Goal: Information Seeking & Learning: Find specific fact

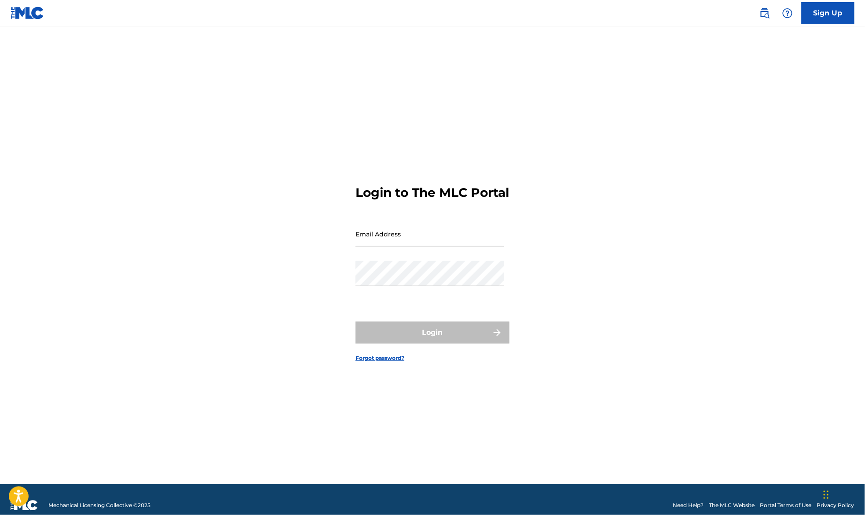
click at [545, 122] on div "Login to The MLC Portal Email Address Password Login Forgot password?" at bounding box center [432, 266] width 616 height 436
click at [763, 11] on img at bounding box center [764, 13] width 11 height 11
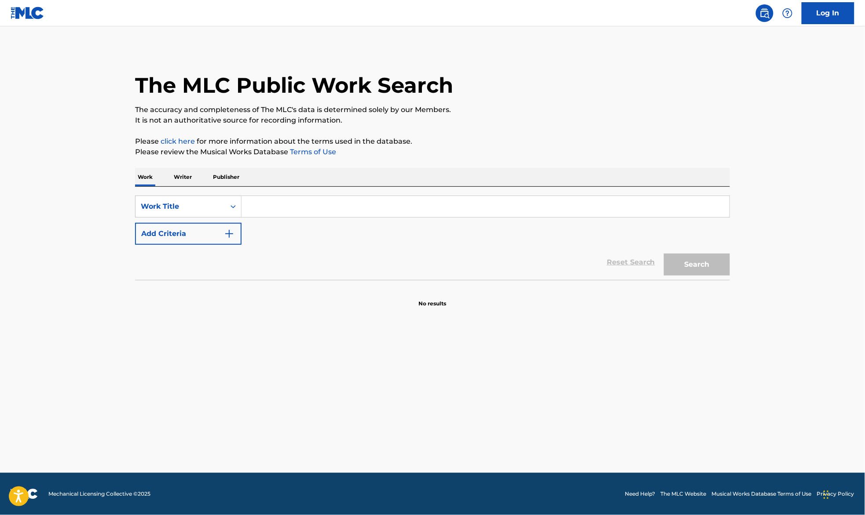
click at [272, 208] on input "Search Form" at bounding box center [485, 206] width 488 height 21
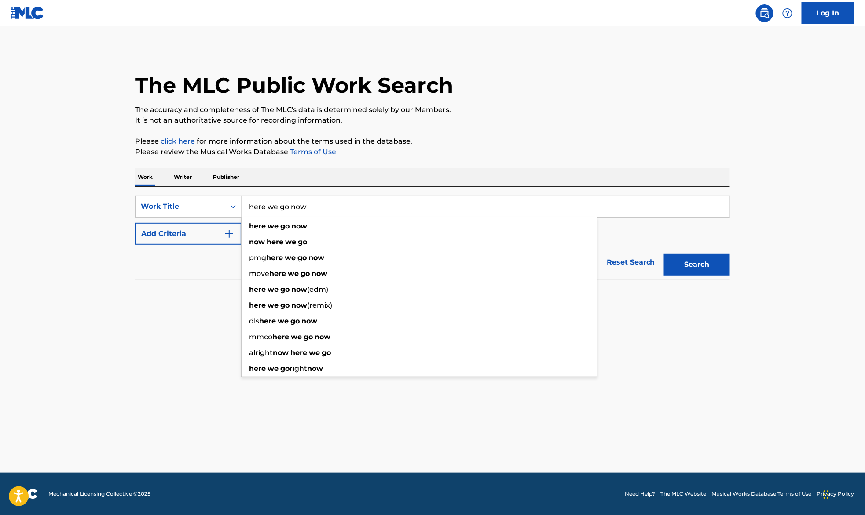
type input "here we go now"
click at [166, 280] on div "Reset Search Search" at bounding box center [432, 262] width 595 height 35
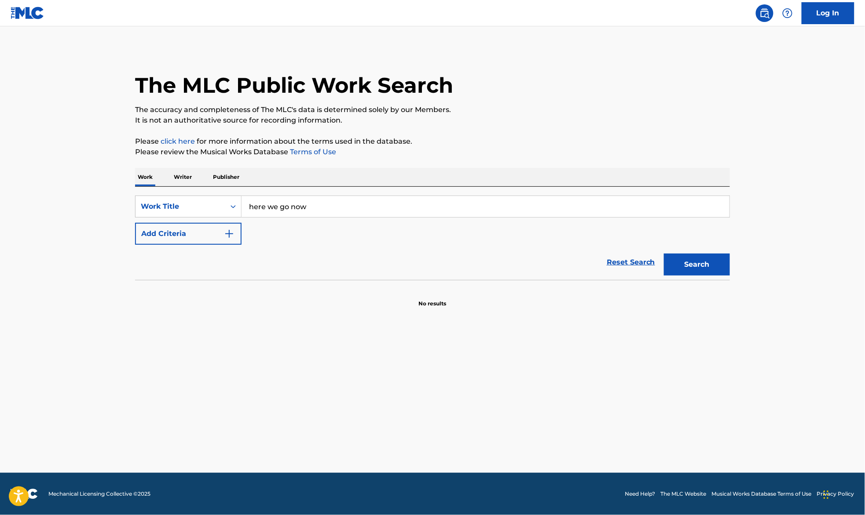
click at [212, 240] on button "Add Criteria" at bounding box center [188, 234] width 106 height 22
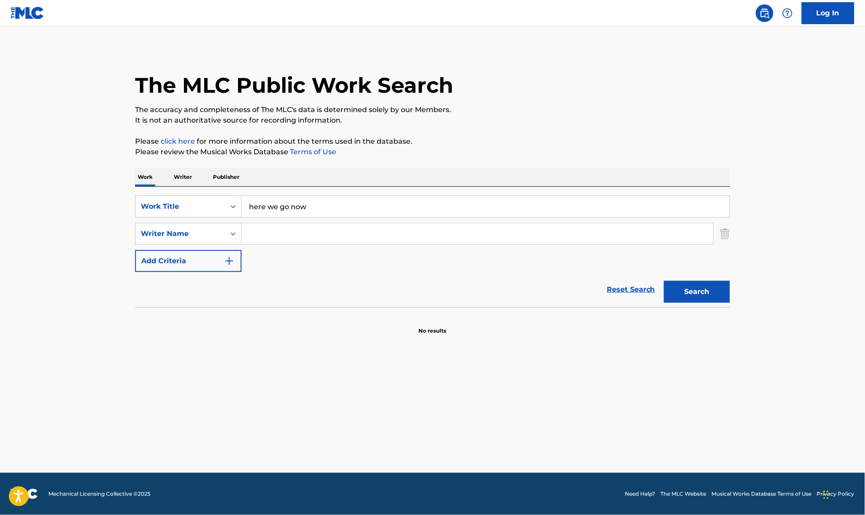
click at [252, 235] on input "Search Form" at bounding box center [476, 233] width 471 height 21
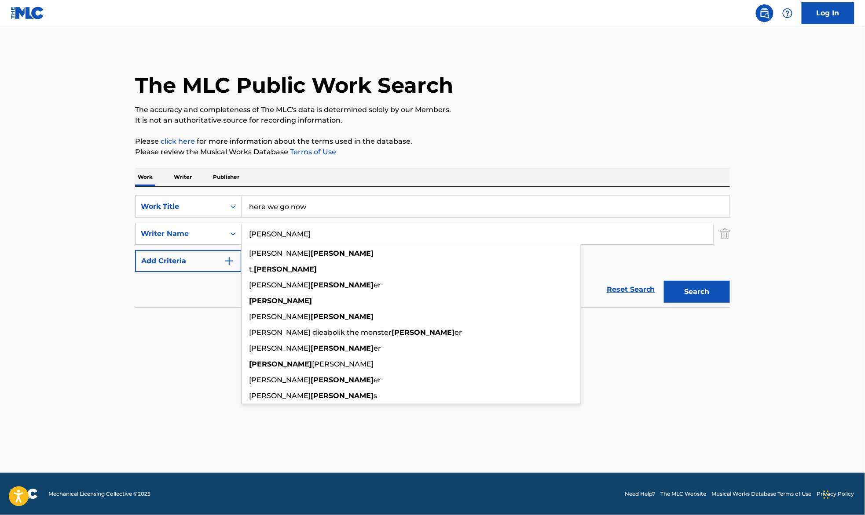
type input "[PERSON_NAME]"
click at [664, 281] on button "Search" at bounding box center [697, 292] width 66 height 22
